Goal: Transaction & Acquisition: Purchase product/service

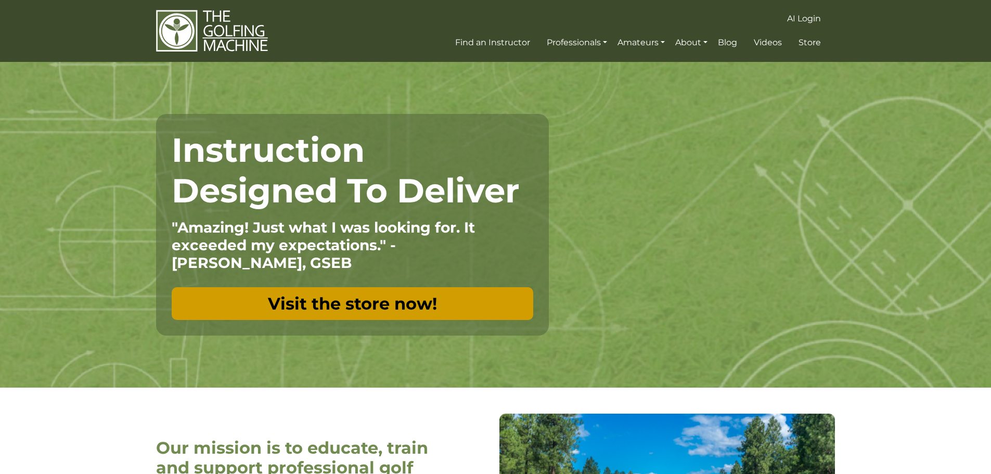
click at [299, 308] on link "Visit the store now!" at bounding box center [353, 303] width 362 height 33
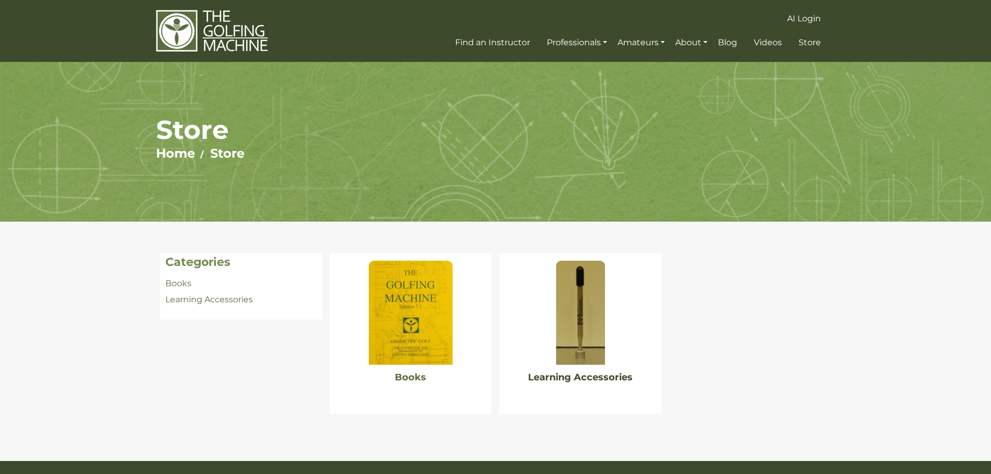
click at [602, 381] on link "Learning Accessories" at bounding box center [580, 376] width 105 height 11
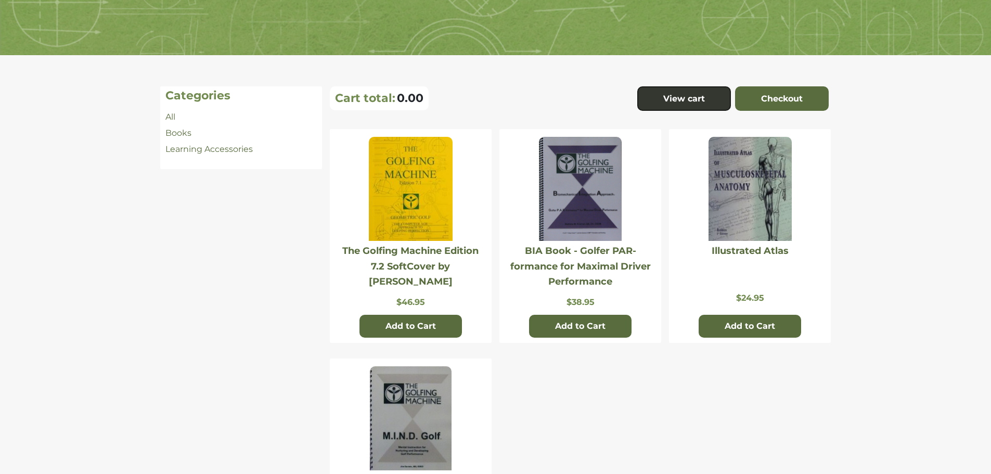
scroll to position [312, 0]
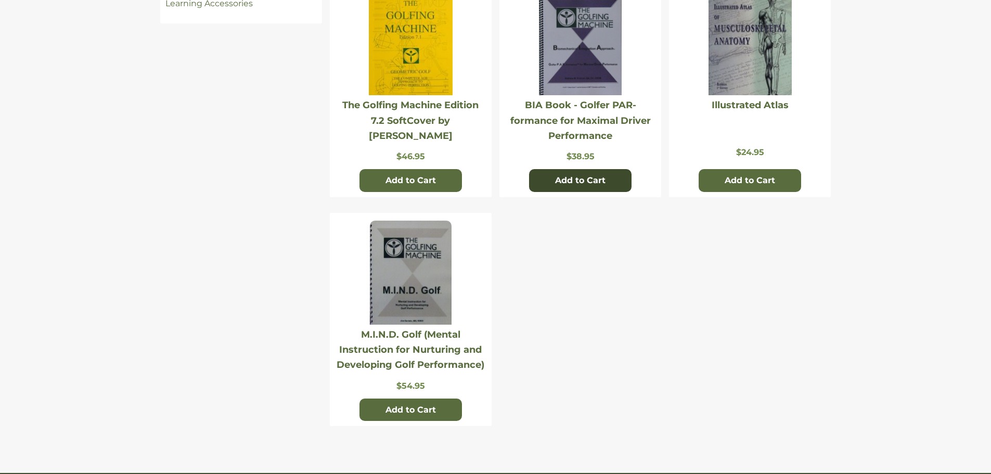
click at [598, 181] on button "Add to Cart" at bounding box center [580, 180] width 102 height 23
click at [724, 183] on button "Add to Cart" at bounding box center [750, 180] width 102 height 23
click at [417, 408] on button "Add to Cart" at bounding box center [411, 410] width 102 height 23
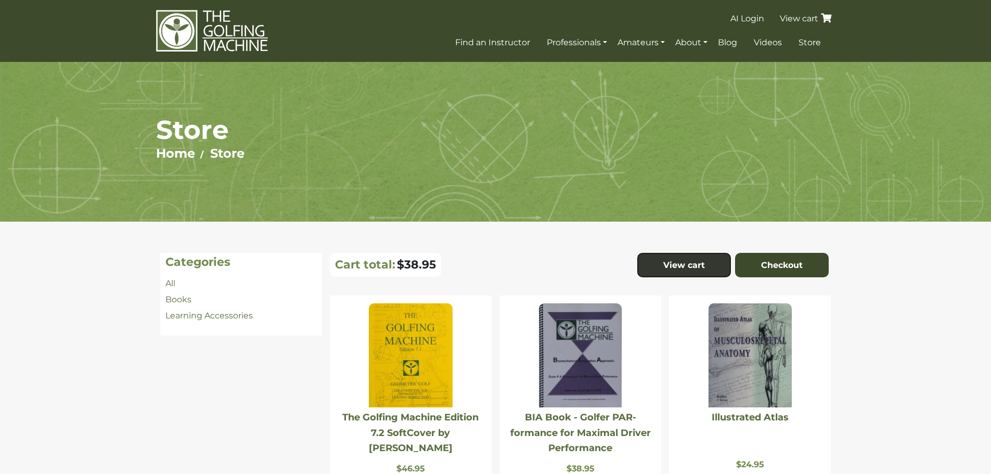
click at [778, 267] on link "Checkout" at bounding box center [782, 265] width 94 height 25
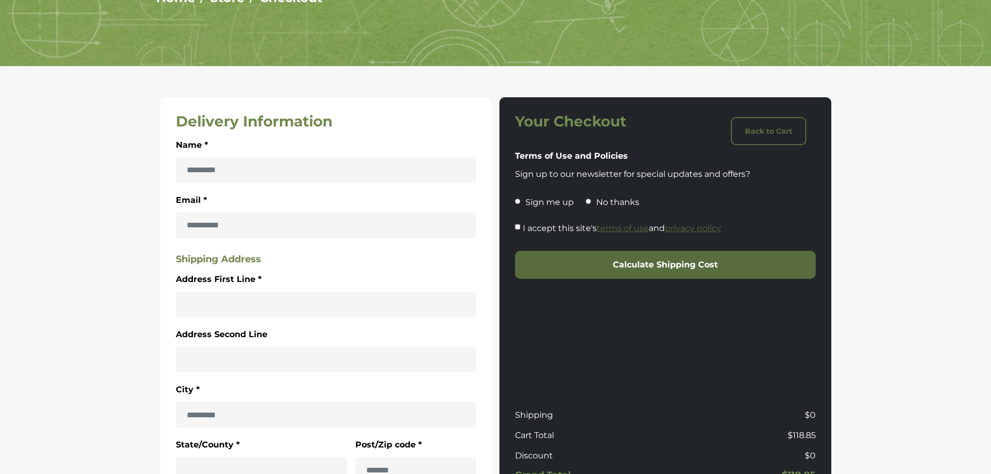
scroll to position [156, 0]
click at [520, 225] on div "I accept this site's terms of use and privacy policy" at bounding box center [665, 230] width 301 height 19
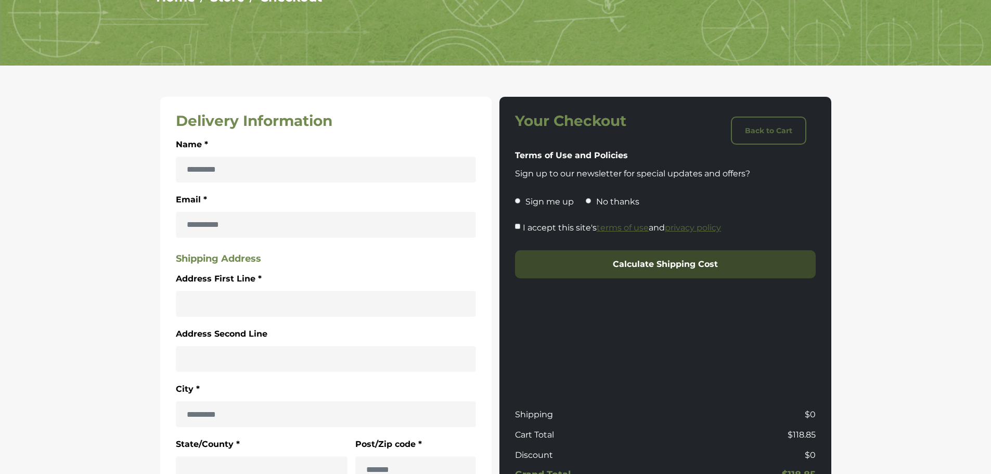
click at [598, 264] on button "Calculate Shipping Cost" at bounding box center [665, 264] width 301 height 28
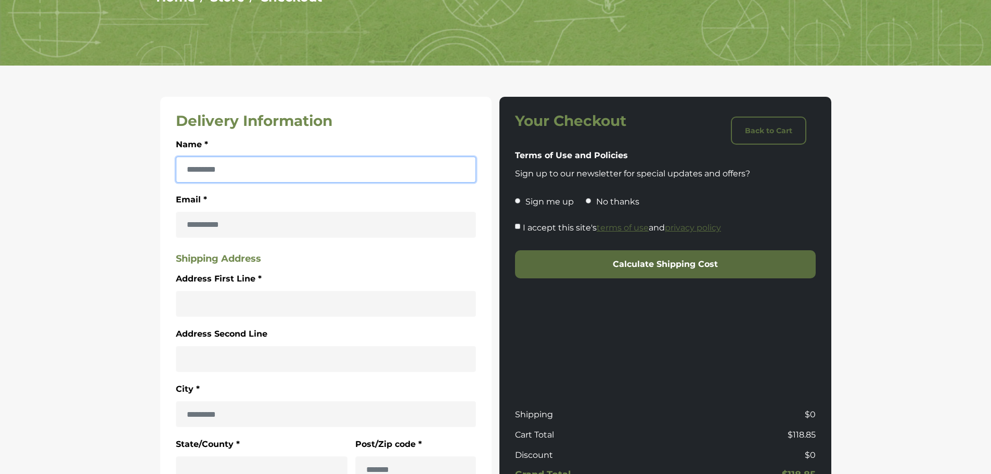
click at [327, 164] on input "Name *" at bounding box center [326, 170] width 301 height 26
type input "********"
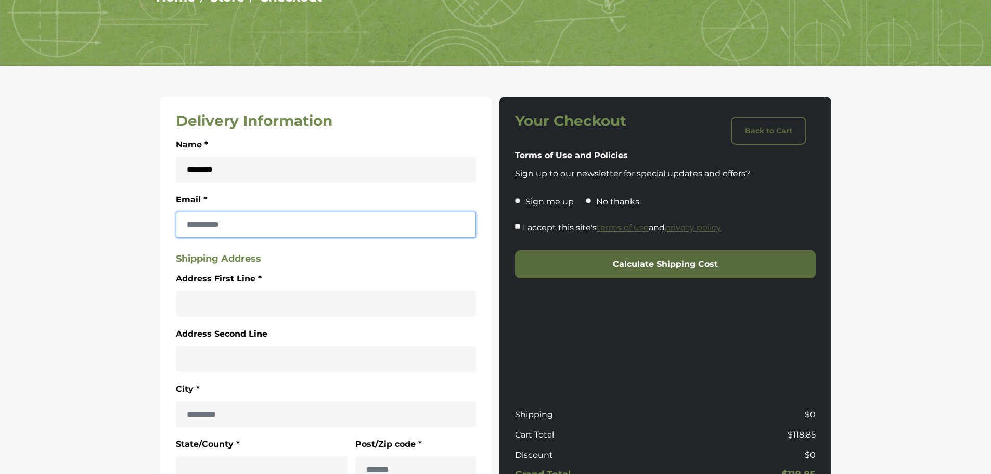
type input "**********"
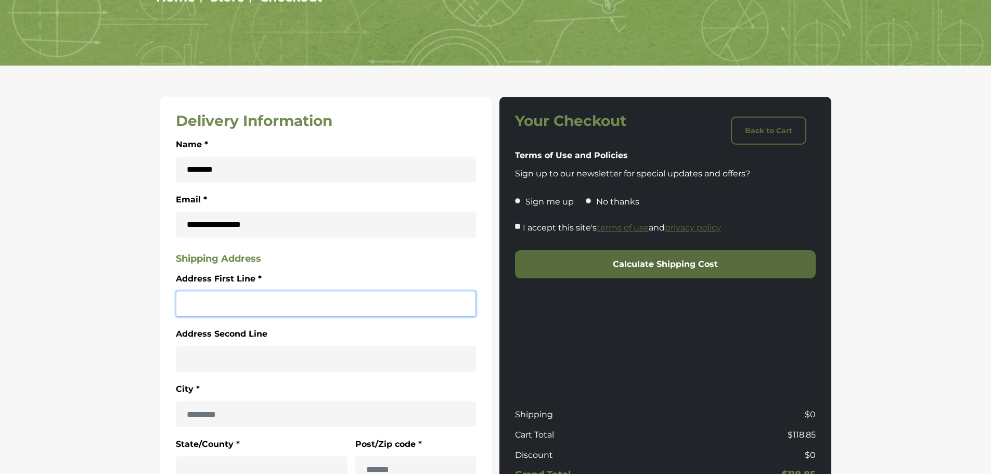
type input "**********"
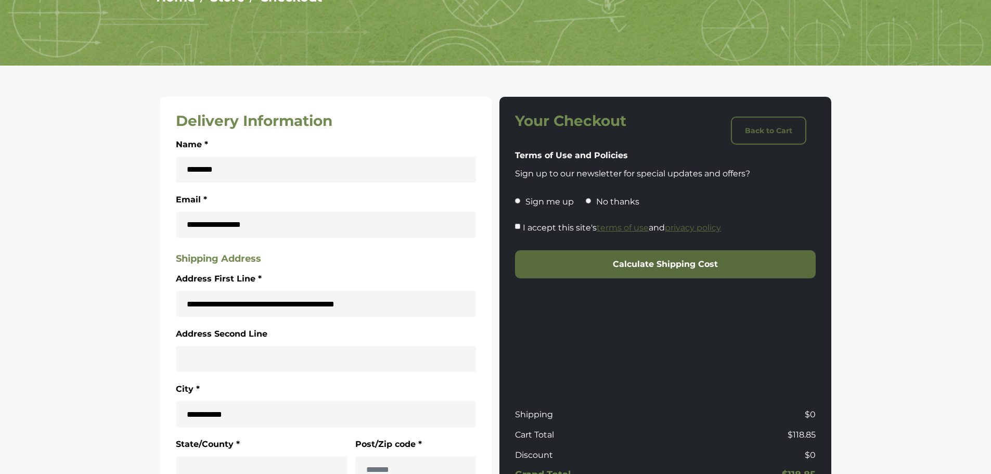
type input "******"
type input "*****"
select select "******"
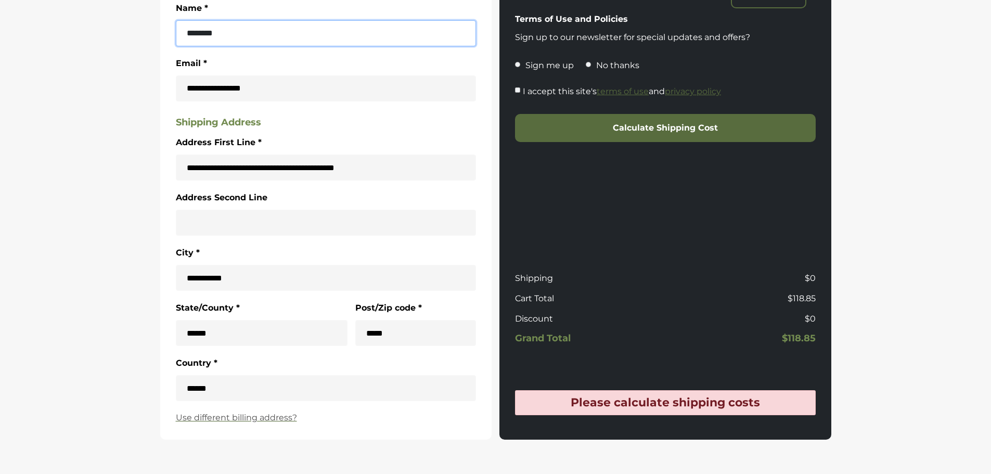
scroll to position [312, 0]
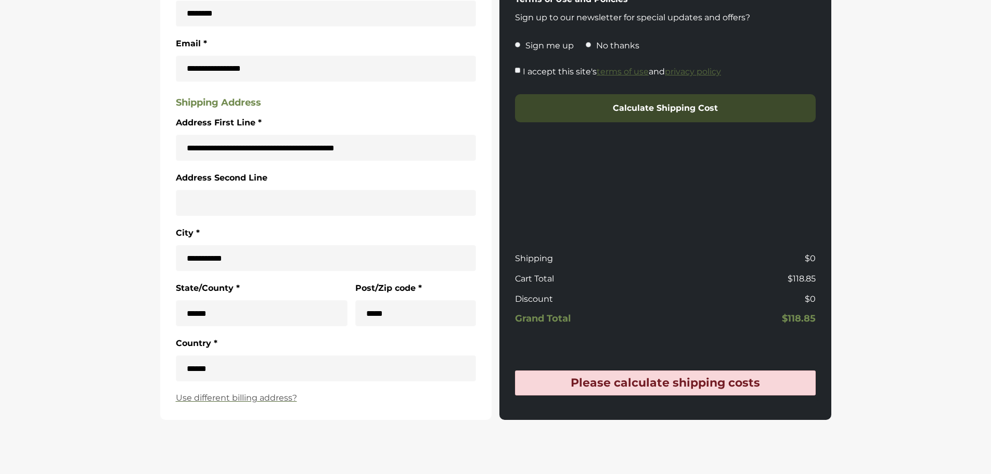
click at [644, 110] on button "Calculate Shipping Cost" at bounding box center [665, 108] width 301 height 28
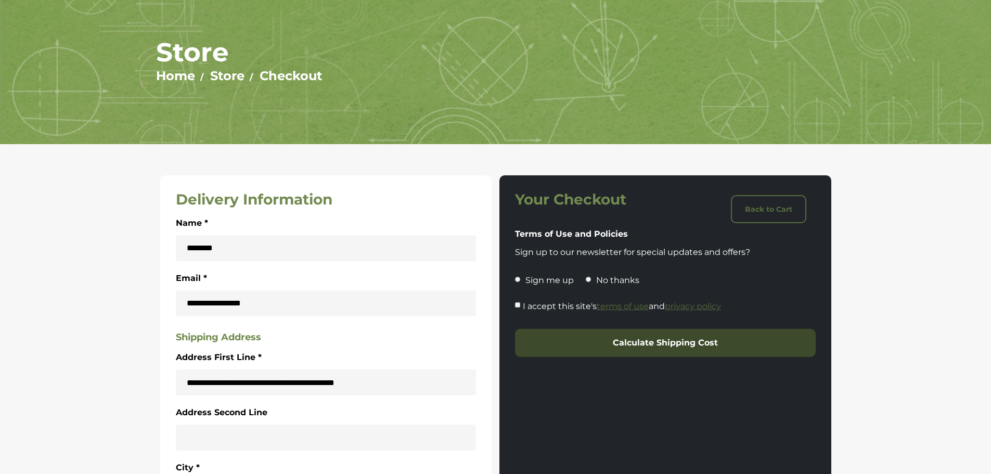
scroll to position [0, 0]
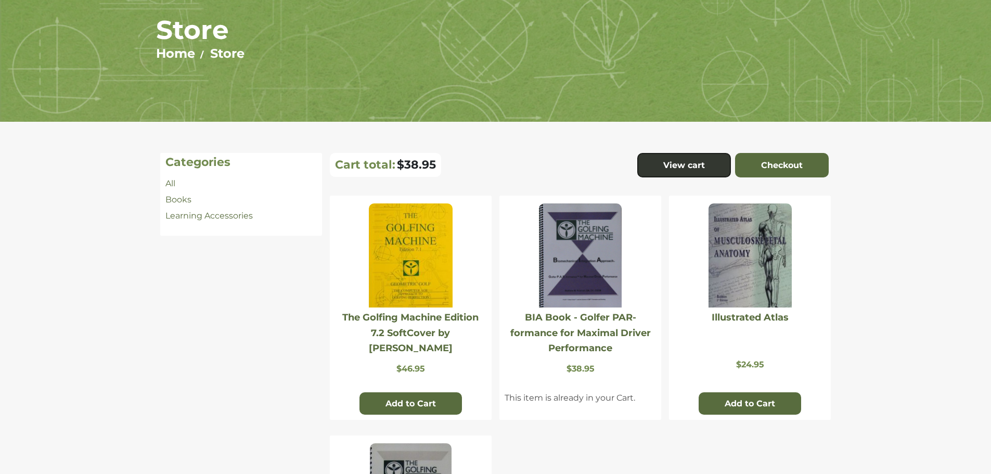
scroll to position [104, 0]
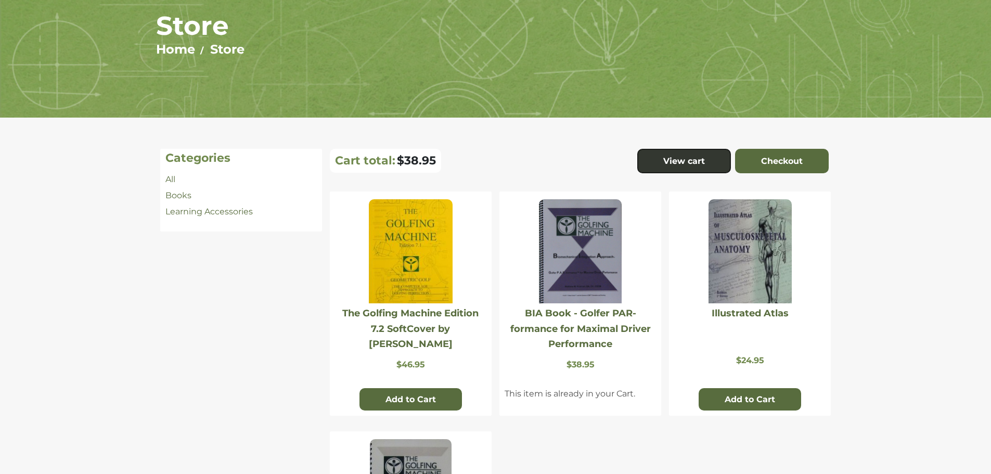
click at [881, 383] on section "Categories All Books Learning Accessories" at bounding box center [495, 405] width 991 height 574
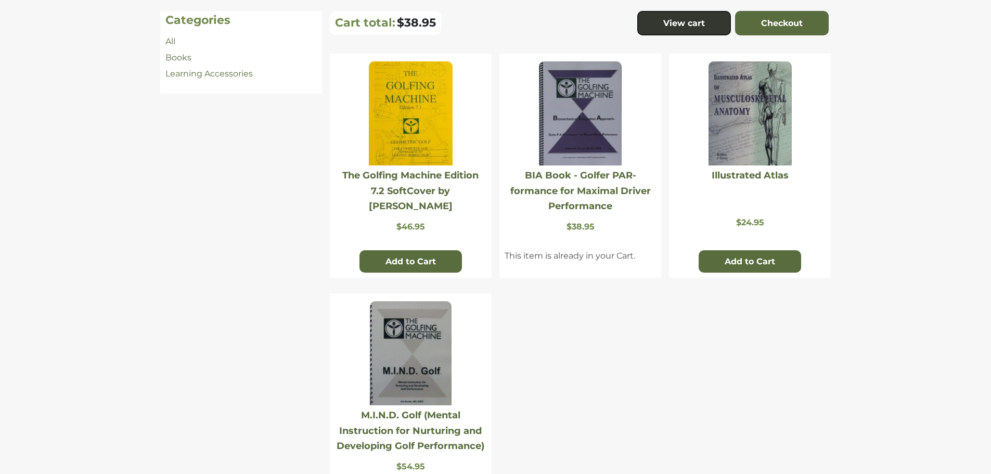
scroll to position [260, 0]
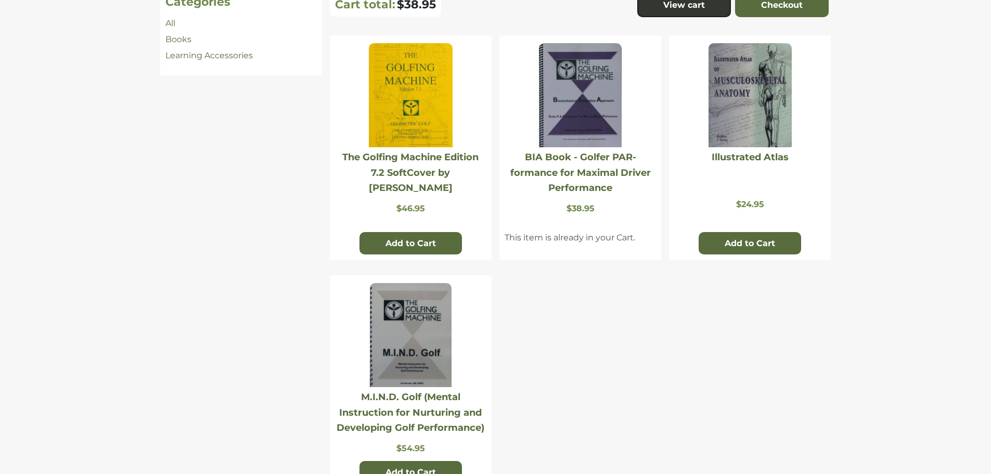
click at [684, 364] on div "The Golfing Machine Edition 7.2 SoftCover by Homer Kelley $46.95 Add to Cart BI…" at bounding box center [580, 269] width 509 height 469
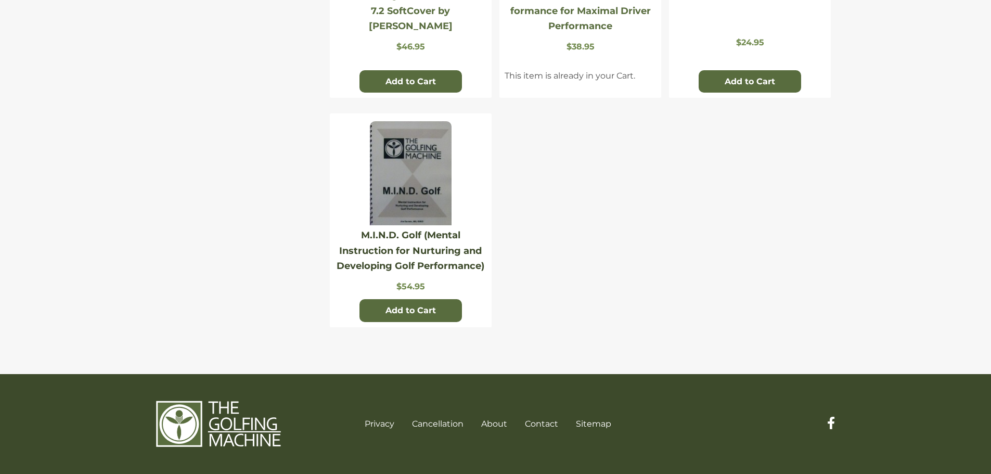
click at [466, 260] on link "M.I.N.D. Golf (Mental Instruction for Nurturing and Developing Golf Performance)" at bounding box center [411, 250] width 148 height 42
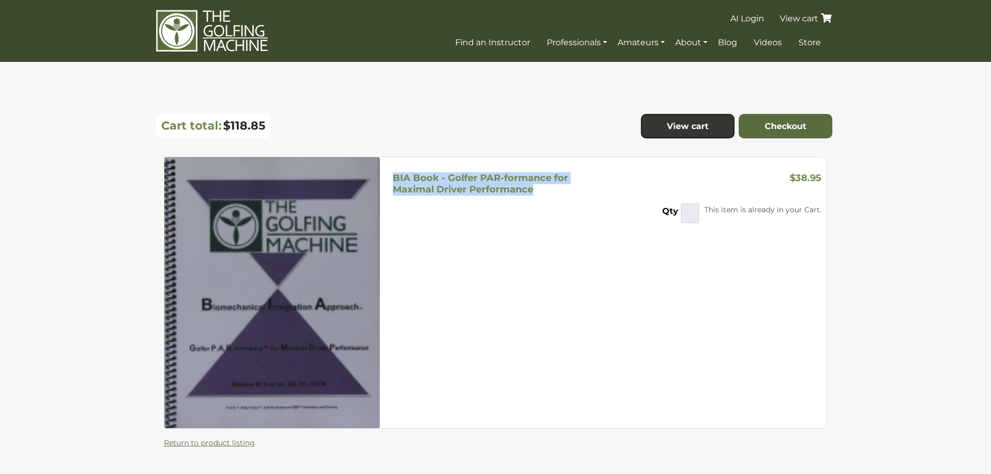
drag, startPoint x: 394, startPoint y: 177, endPoint x: 550, endPoint y: 189, distance: 156.5
click at [550, 189] on div "BIA Book - Golfer PAR-formance for Maximal Driver Performance" at bounding box center [498, 184] width 218 height 22
copy h5 "BIA Book - Golfer PAR-formance for Maximal Driver Performance"
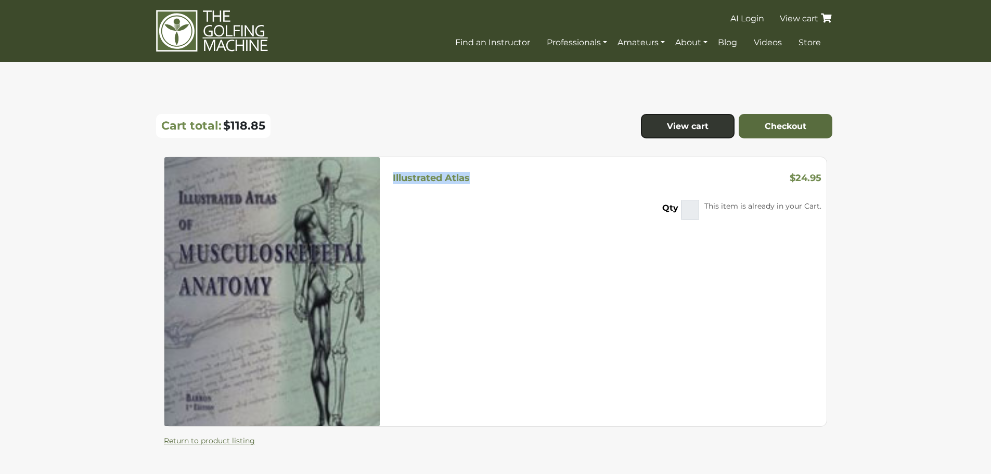
drag, startPoint x: 482, startPoint y: 183, endPoint x: 383, endPoint y: 177, distance: 99.0
click at [383, 177] on div "Illustrated Atlas $24.95 Qty * This item is already in your Cart." at bounding box center [496, 291] width 670 height 269
copy div "Illustrated Atlas"
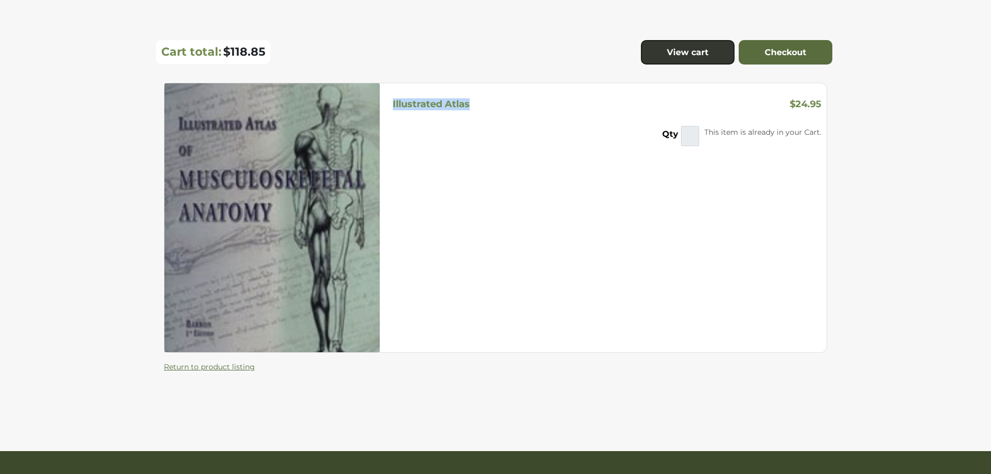
scroll to position [151, 0]
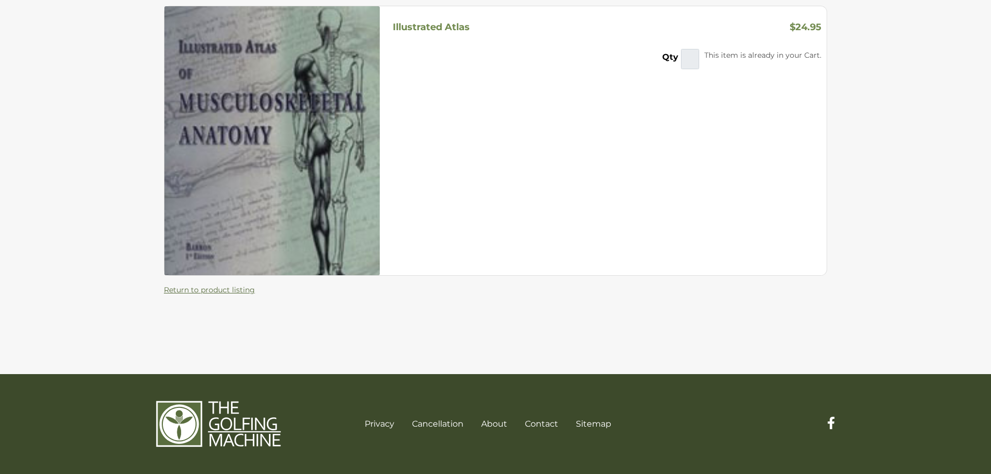
click at [735, 339] on section "Illustrated Atlas $24.95 Qty * This item is already in your Cart. Return to pro…" at bounding box center [495, 142] width 991 height 463
click at [242, 149] on img at bounding box center [271, 140] width 215 height 269
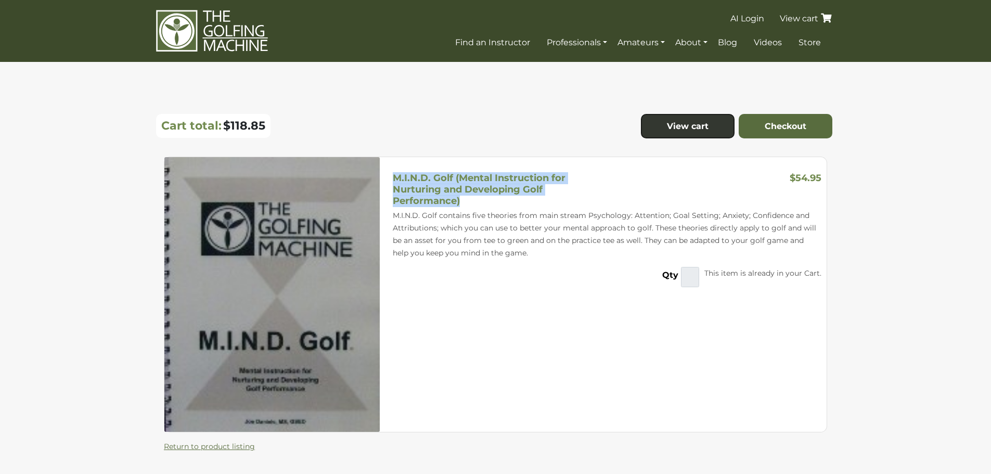
drag, startPoint x: 392, startPoint y: 174, endPoint x: 476, endPoint y: 197, distance: 87.0
click at [476, 197] on div "M.I.N.D. Golf (Mental Instruction for Nurturing and Developing Golf Performance)" at bounding box center [498, 190] width 218 height 34
copy h5 "M.I.N.D. Golf (Mental Instruction for Nurturing and Developing Golf Performance)"
